Goal: Task Accomplishment & Management: Use online tool/utility

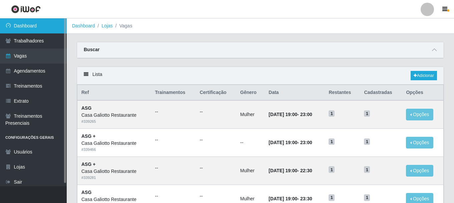
click at [49, 27] on link "Dashboard" at bounding box center [33, 25] width 67 height 15
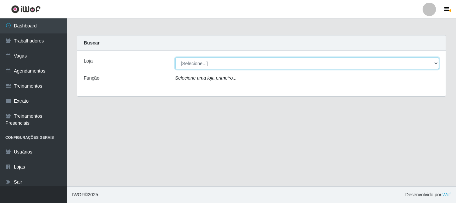
click at [191, 65] on select "[Selecione...] [GEOGRAPHIC_DATA]" at bounding box center [307, 63] width 264 height 12
select select "279"
click at [175, 57] on select "[Selecione...] [GEOGRAPHIC_DATA]" at bounding box center [307, 63] width 264 height 12
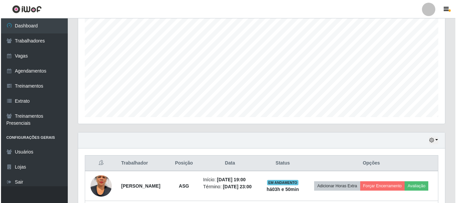
scroll to position [181, 0]
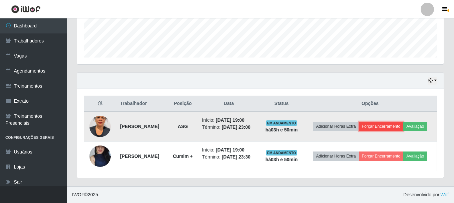
click at [374, 126] on button "Forçar Encerramento" at bounding box center [381, 126] width 45 height 9
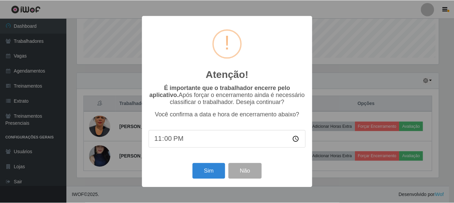
scroll to position [139, 364]
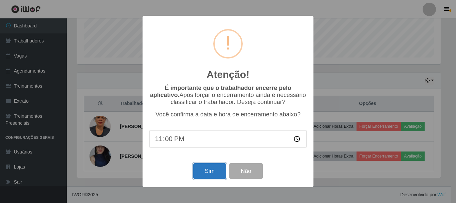
click at [213, 167] on button "Sim" at bounding box center [209, 171] width 32 height 16
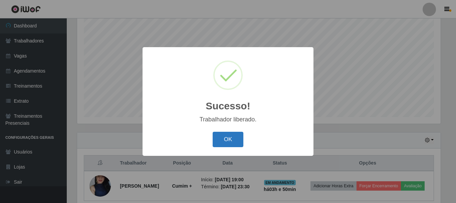
click at [223, 144] on button "OK" at bounding box center [228, 140] width 31 height 16
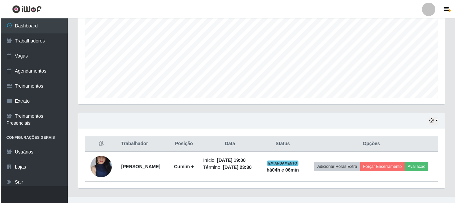
scroll to position [152, 0]
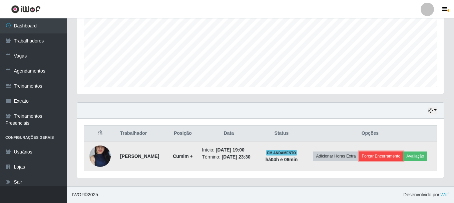
click at [380, 154] on button "Forçar Encerramento" at bounding box center [381, 155] width 45 height 9
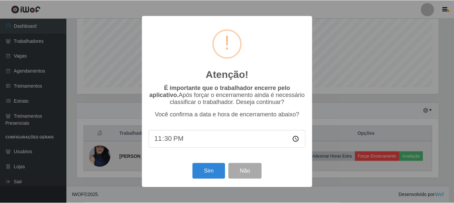
scroll to position [139, 364]
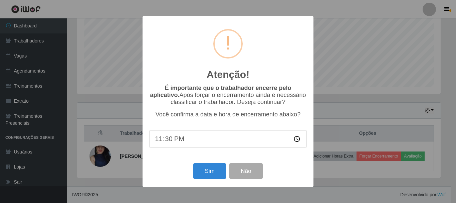
click at [169, 143] on input "23:30" at bounding box center [228, 139] width 158 height 18
type input "23:00"
click at [205, 177] on button "Sim" at bounding box center [209, 171] width 32 height 16
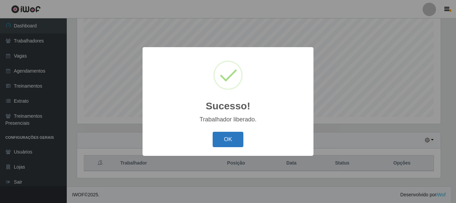
click at [231, 140] on button "OK" at bounding box center [228, 140] width 31 height 16
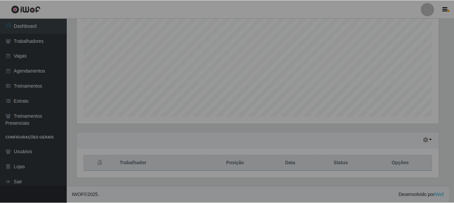
scroll to position [139, 367]
